Goal: Information Seeking & Learning: Find specific fact

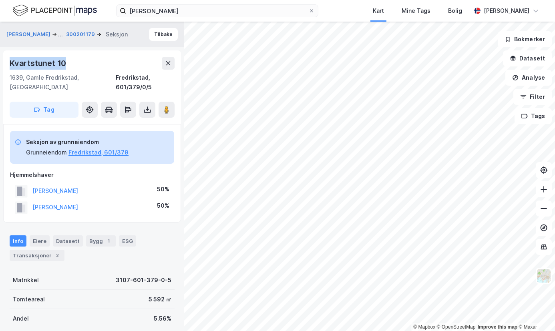
click at [169, 62] on icon at bounding box center [168, 63] width 4 height 4
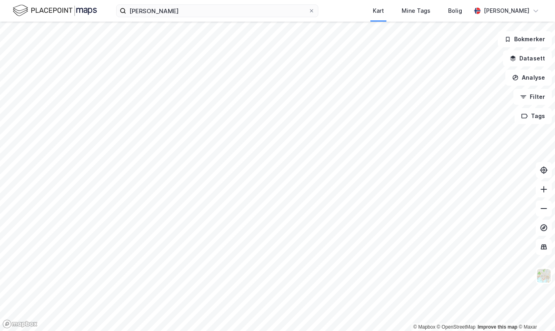
click at [309, 9] on icon at bounding box center [311, 10] width 5 height 5
click at [300, 9] on input "[PERSON_NAME]" at bounding box center [217, 11] width 182 height 12
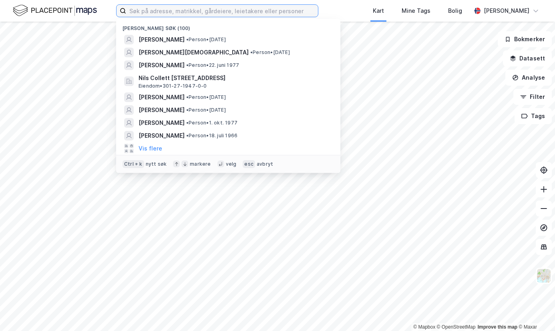
click at [168, 16] on input at bounding box center [222, 11] width 192 height 12
paste input "[PERSON_NAME]"
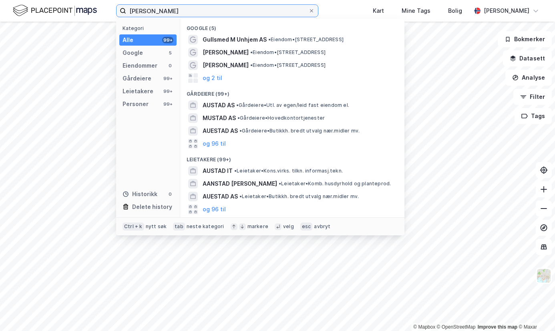
type input "[PERSON_NAME]"
click at [140, 103] on div "Personer" at bounding box center [136, 104] width 26 height 10
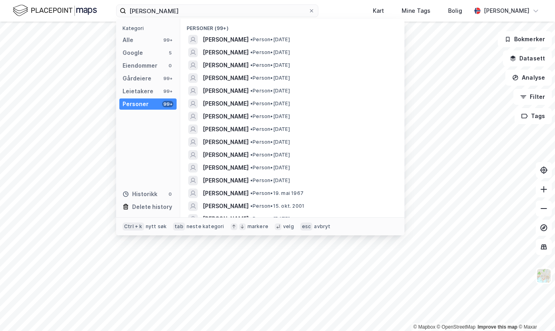
click at [249, 38] on span "[PERSON_NAME]" at bounding box center [226, 40] width 46 height 10
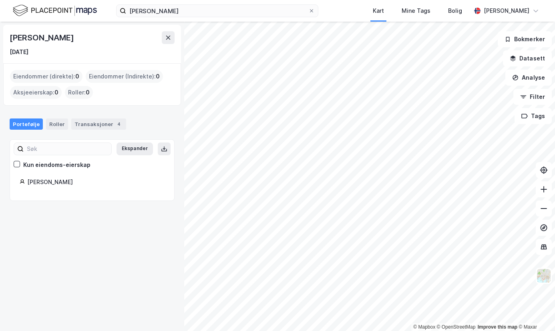
click at [89, 124] on div "Transaksjoner 4" at bounding box center [98, 124] width 55 height 11
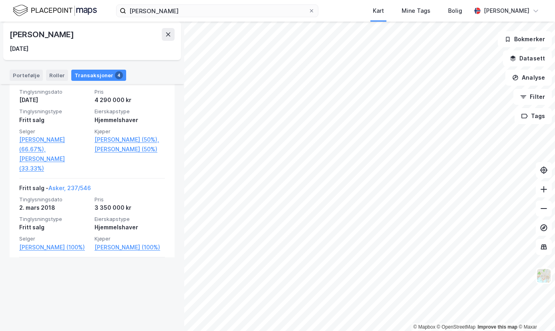
scroll to position [328, 0]
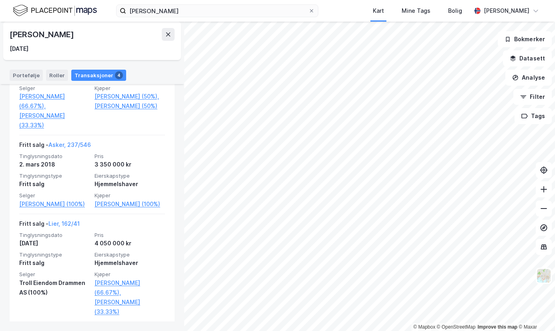
click at [166, 262] on div "Fritt salg - Lier, 162/41 Tinglysningsdato [DATE] Pris 4 050 000 kr Tinglysning…" at bounding box center [92, 267] width 165 height 107
